Goal: Information Seeking & Learning: Obtain resource

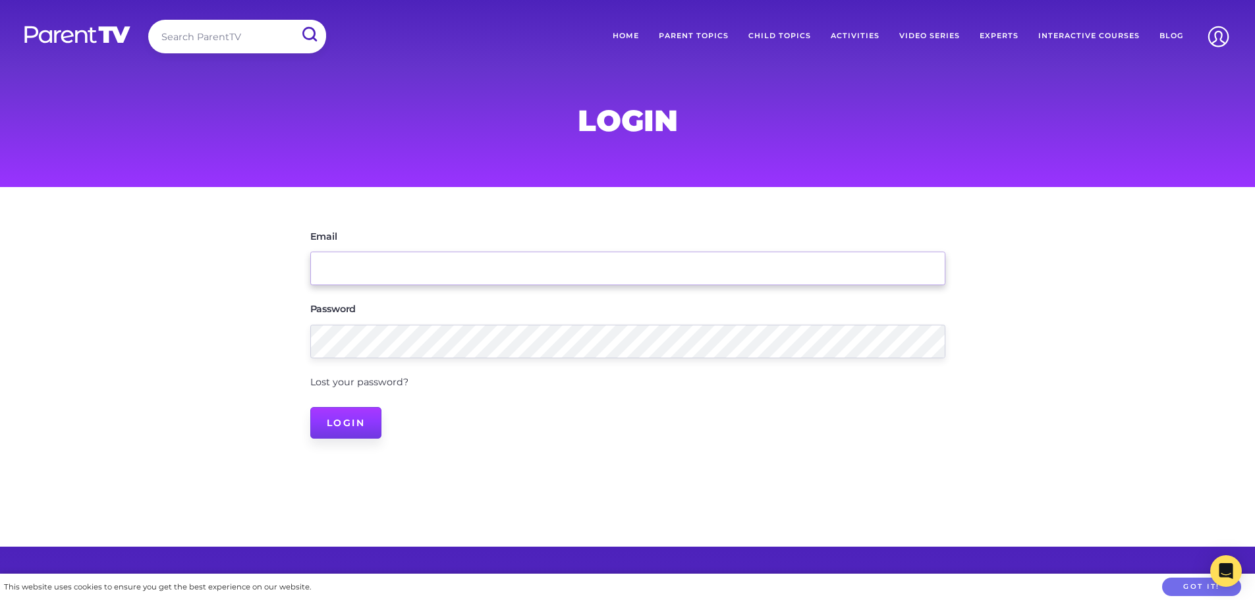
type input "[EMAIL_ADDRESS][DOMAIN_NAME]"
click at [339, 437] on input "Login" at bounding box center [346, 423] width 72 height 32
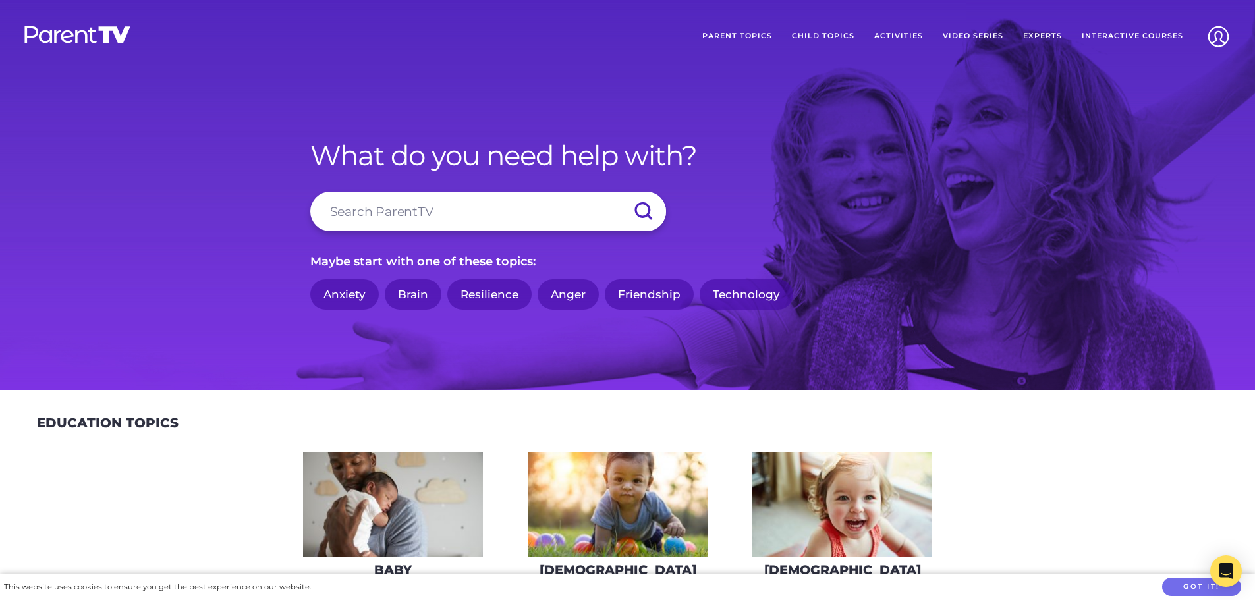
click at [402, 207] on input "search" at bounding box center [488, 212] width 356 height 40
type input "printable"
click at [620, 192] on input "submit" at bounding box center [643, 212] width 46 height 40
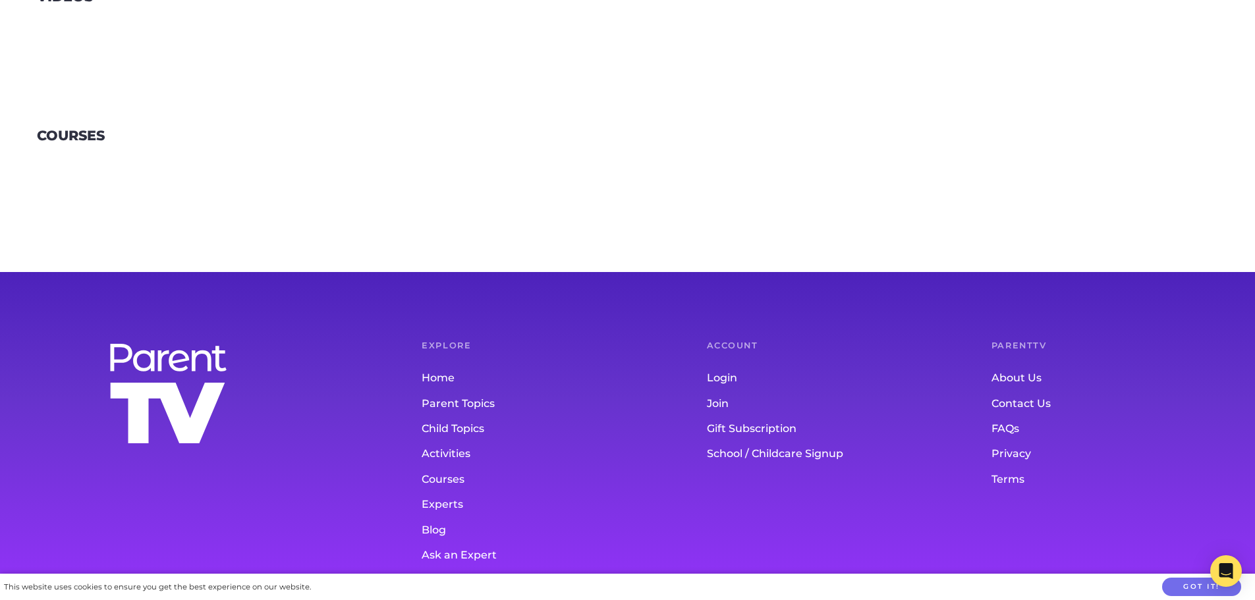
scroll to position [296, 0]
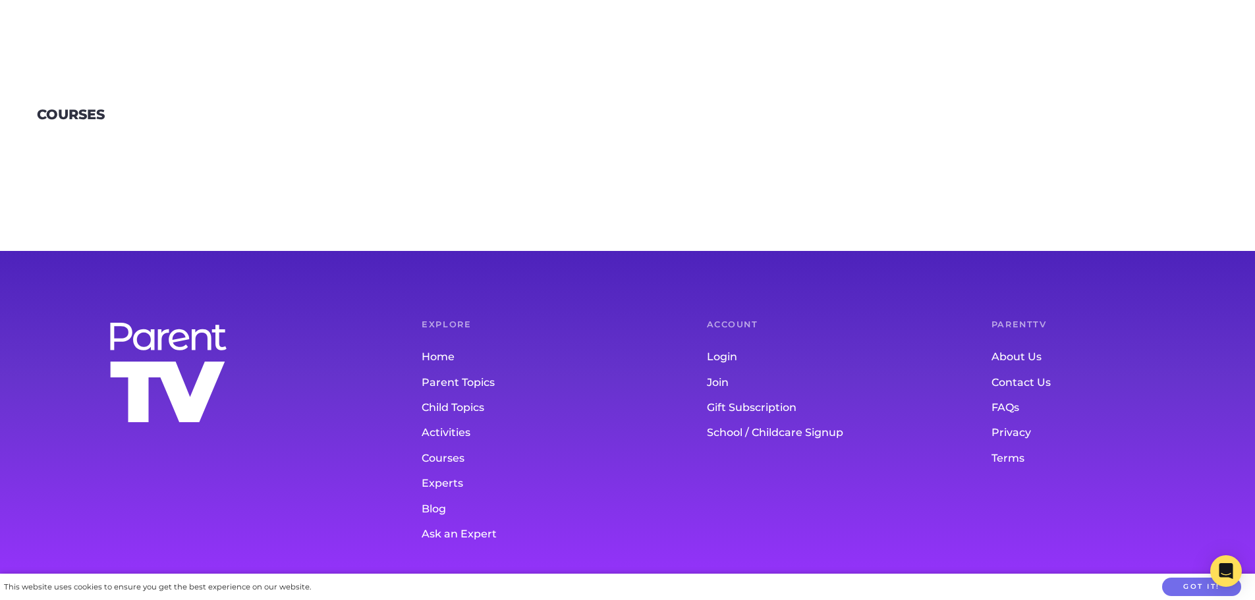
click at [443, 352] on link "Home" at bounding box center [538, 357] width 232 height 25
